Goal: Task Accomplishment & Management: Manage account settings

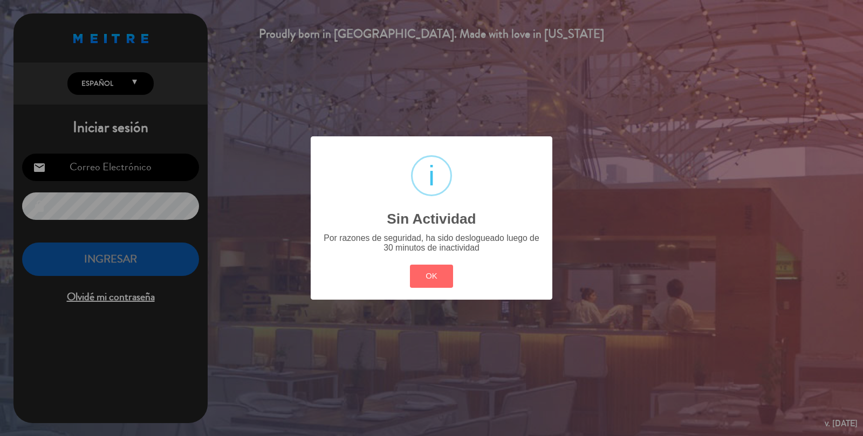
click at [141, 157] on div "? ! i Sin Actividad × Por razones de seguridad, ha sido deslogueado luego de 30…" at bounding box center [431, 218] width 863 height 436
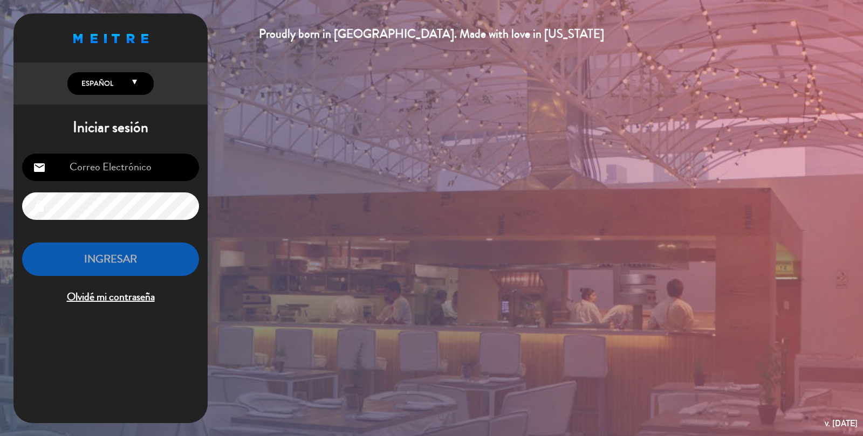
click at [136, 160] on input "email" at bounding box center [110, 167] width 177 height 27
type input "[EMAIL_ADDRESS][DOMAIN_NAME]"
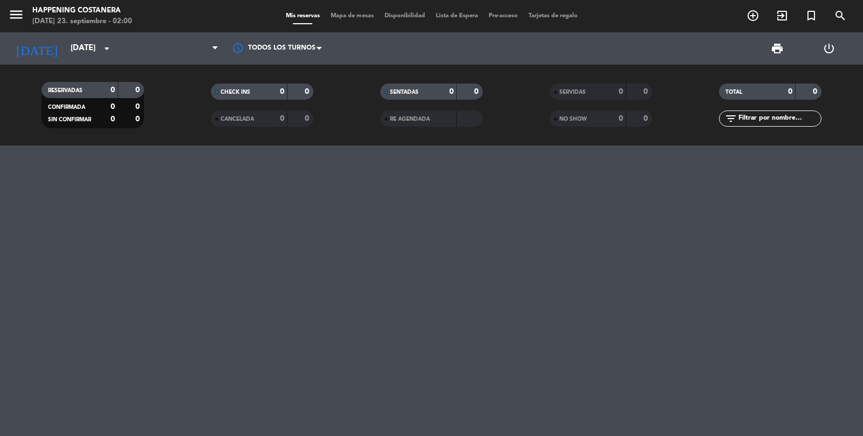
click at [345, 15] on span "Mapa de mesas" at bounding box center [352, 16] width 54 height 6
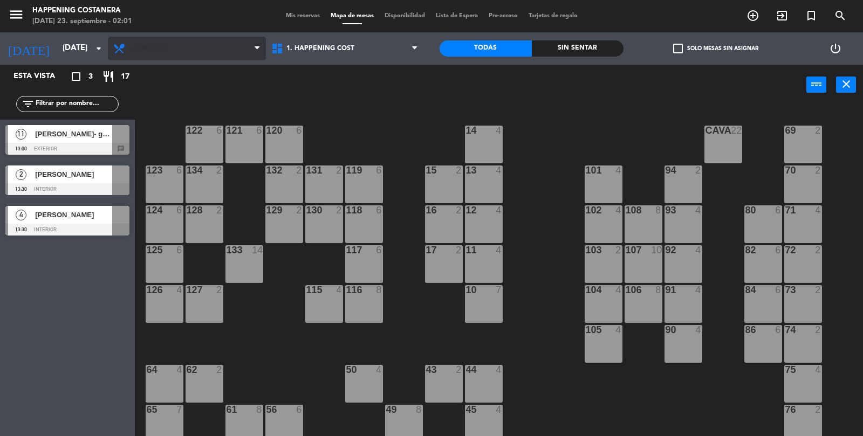
click at [174, 48] on span "Almuerzo" at bounding box center [187, 49] width 158 height 24
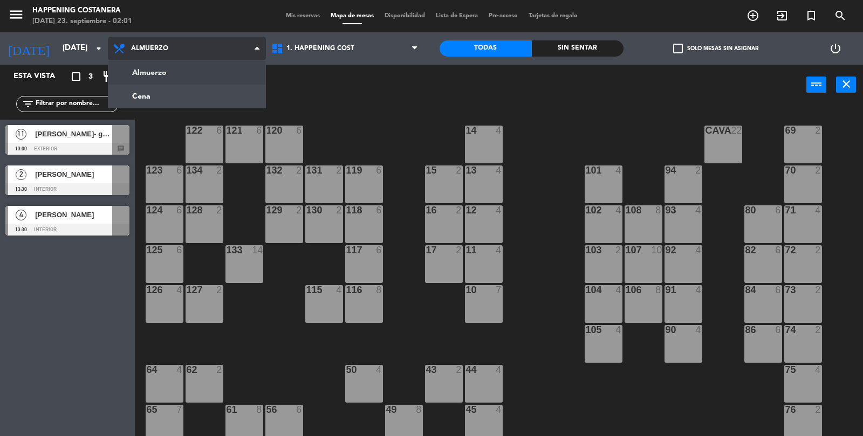
click at [188, 102] on ng-component "menu Happening Costanera [DATE] 23. septiembre - 02:01 Mis reservas Mapa de mes…" at bounding box center [431, 218] width 863 height 437
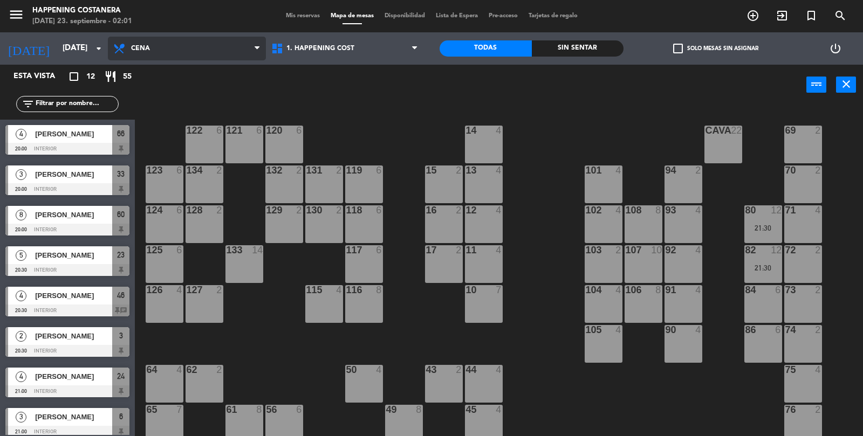
scroll to position [169, 0]
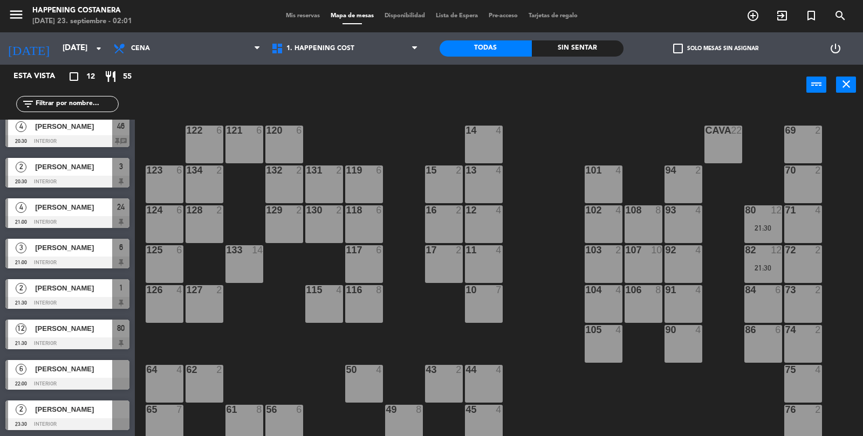
click at [669, 35] on div "check_box_outline_blank Solo mesas sin asignar" at bounding box center [715, 48] width 184 height 32
click at [682, 52] on span "check_box_outline_blank" at bounding box center [678, 49] width 10 height 10
click at [715, 49] on input "check_box_outline_blank Solo mesas sin asignar" at bounding box center [715, 49] width 0 height 0
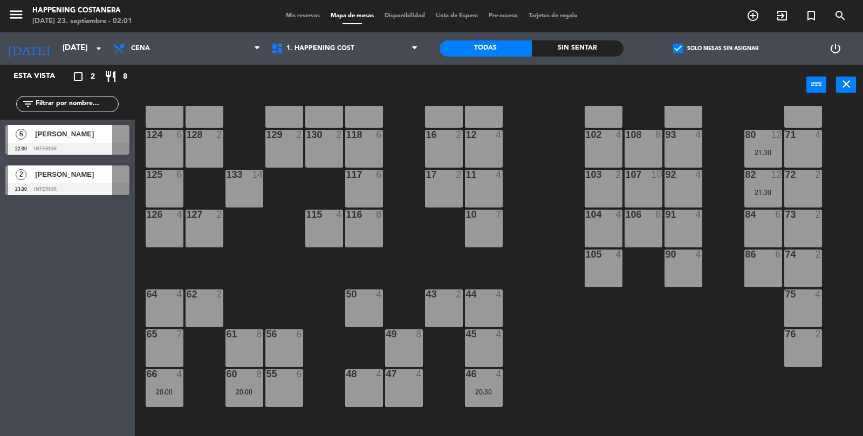
scroll to position [77, 0]
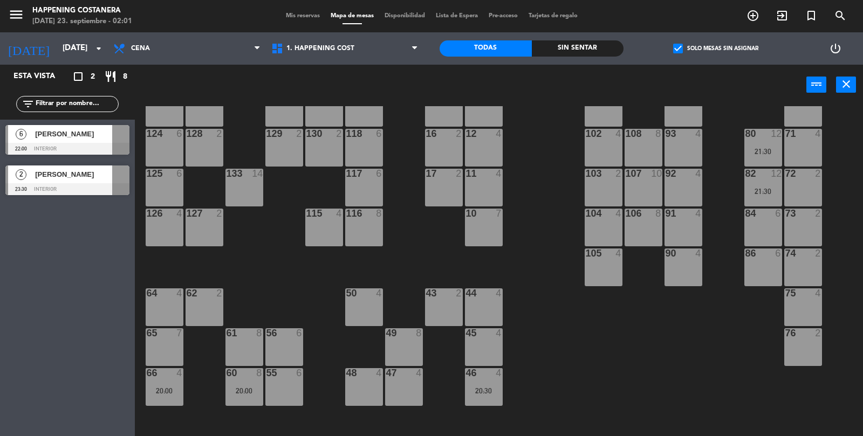
click at [677, 35] on div "check_box Solo mesas sin asignar" at bounding box center [715, 48] width 184 height 32
click at [682, 51] on span "check_box" at bounding box center [678, 49] width 10 height 10
click at [715, 49] on input "check_box Solo mesas sin asignar" at bounding box center [715, 49] width 0 height 0
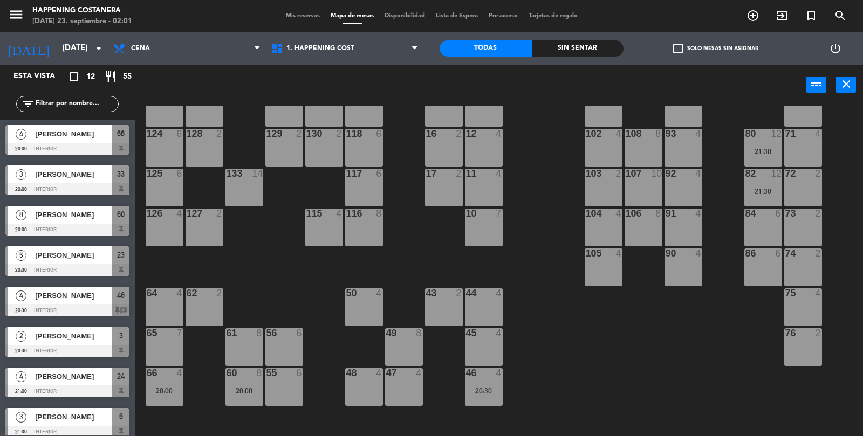
scroll to position [0, 0]
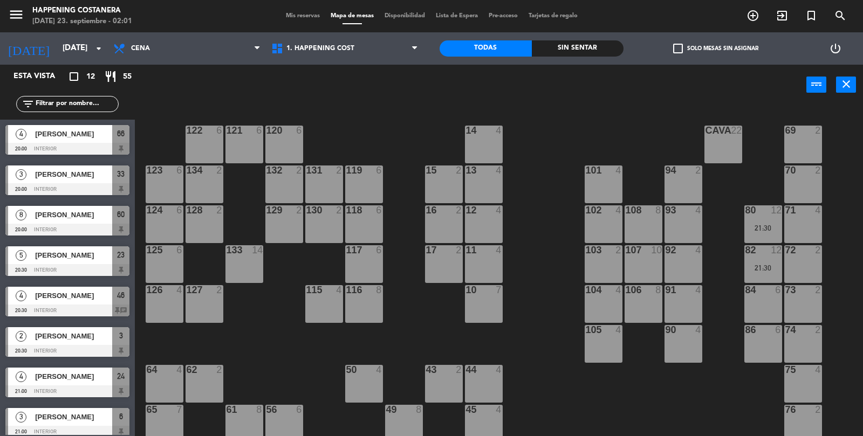
click at [688, 53] on label "check_box_outline_blank Solo mesas sin asignar" at bounding box center [715, 49] width 85 height 10
click at [715, 49] on input "check_box_outline_blank Solo mesas sin asignar" at bounding box center [715, 49] width 0 height 0
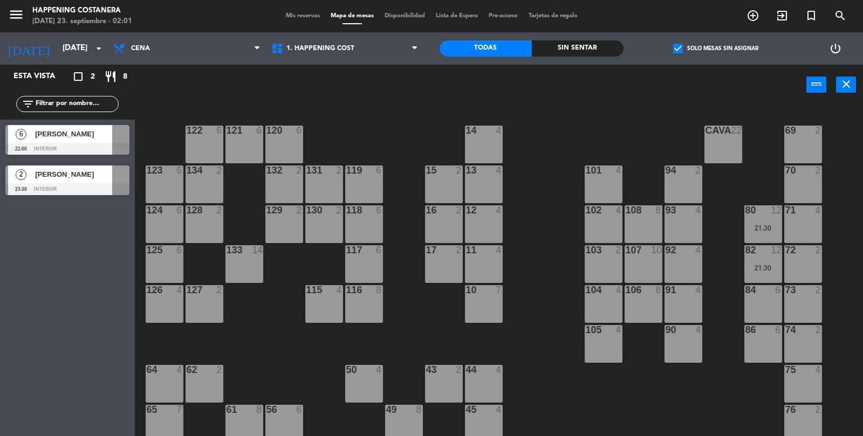
click at [682, 53] on span "check_box" at bounding box center [678, 49] width 10 height 10
click at [715, 49] on input "check_box Solo mesas sin asignar" at bounding box center [715, 49] width 0 height 0
